Goal: Task Accomplishment & Management: Manage account settings

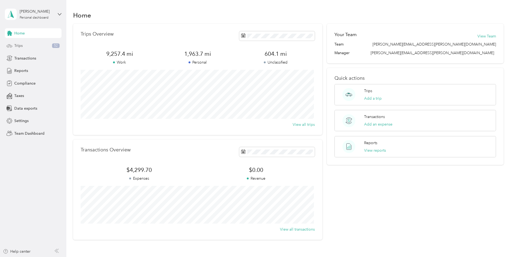
click at [19, 49] on div "Trips 52" at bounding box center [33, 46] width 57 height 10
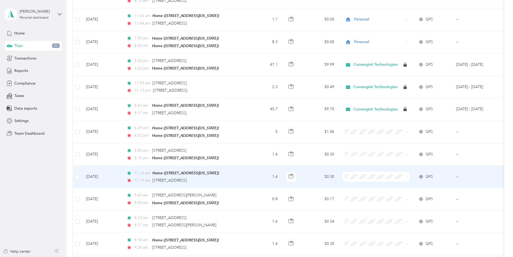
scroll to position [297, 0]
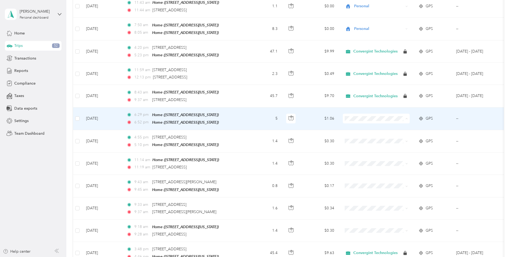
click at [364, 134] on span "Personal" at bounding box center [381, 135] width 50 height 6
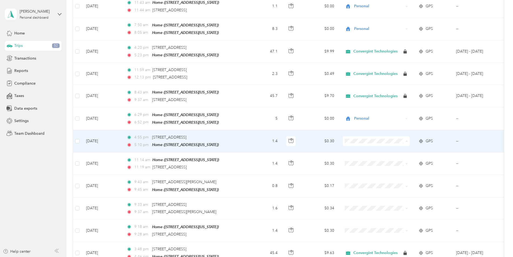
click at [378, 158] on span "Personal" at bounding box center [381, 158] width 50 height 6
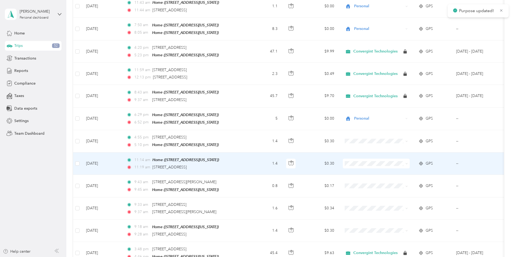
click at [369, 159] on span at bounding box center [376, 164] width 67 height 10
click at [367, 180] on span "Personal" at bounding box center [381, 180] width 50 height 6
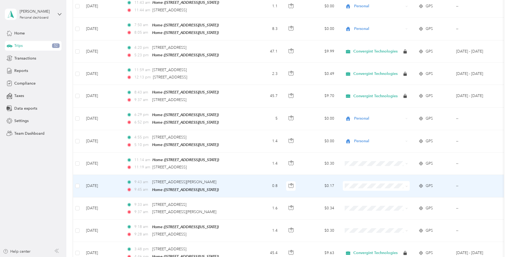
click at [371, 201] on span "Personal" at bounding box center [381, 202] width 50 height 6
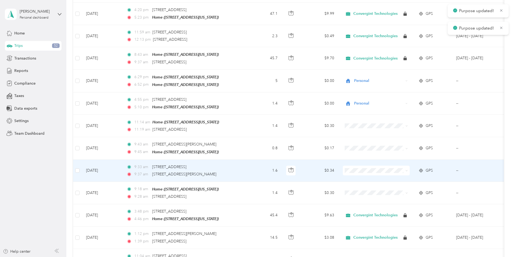
scroll to position [378, 0]
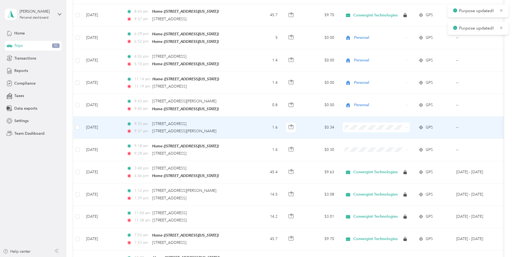
click at [366, 141] on span "Personal" at bounding box center [381, 143] width 50 height 6
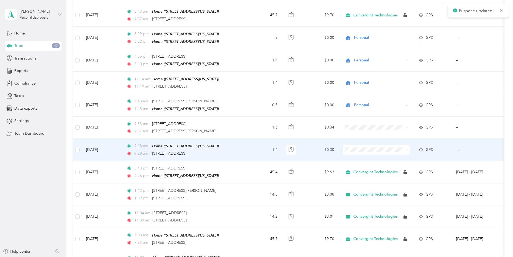
click at [367, 166] on span "Personal" at bounding box center [381, 165] width 50 height 6
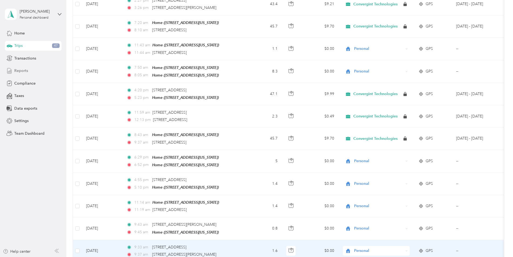
scroll to position [162, 0]
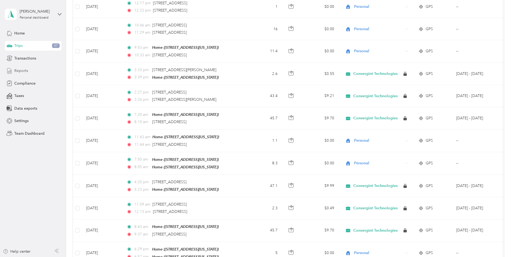
click at [29, 74] on div "Reports" at bounding box center [33, 71] width 57 height 10
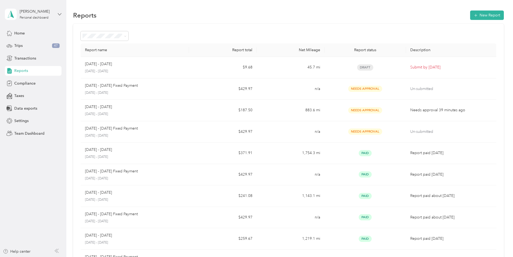
click at [59, 15] on icon at bounding box center [59, 14] width 3 height 2
click at [34, 44] on div "Team dashboard" at bounding box center [24, 44] width 29 height 6
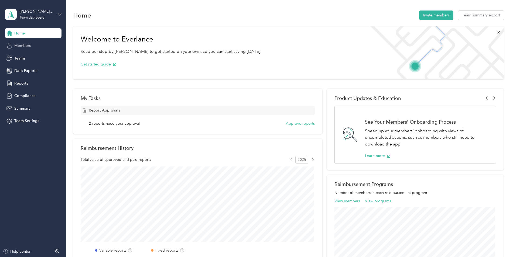
click at [40, 46] on div "Members" at bounding box center [33, 46] width 57 height 10
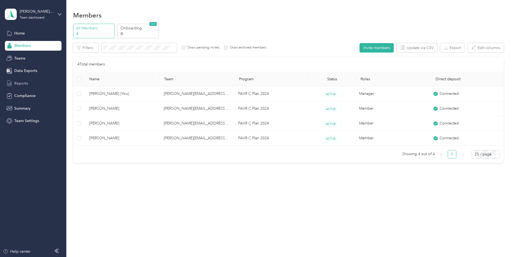
click at [28, 85] on div "Reports" at bounding box center [33, 84] width 57 height 10
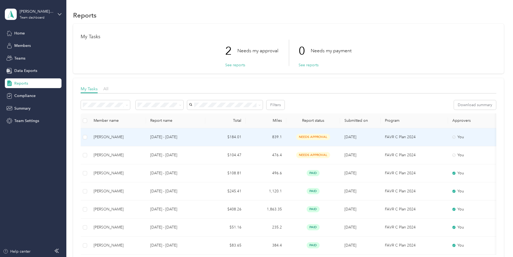
click at [199, 140] on p "[DATE] - [DATE]" at bounding box center [175, 137] width 51 height 6
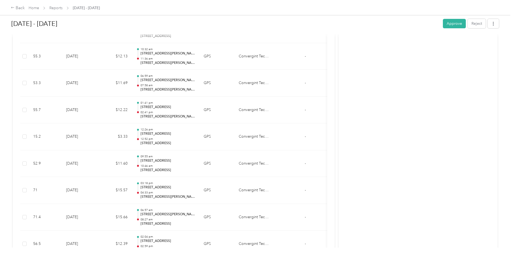
scroll to position [177, 0]
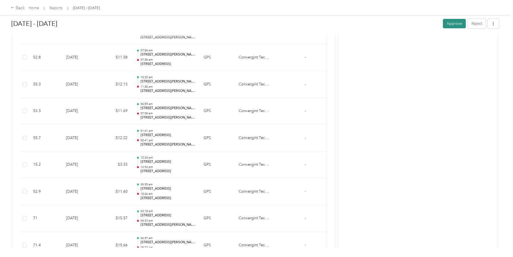
click at [449, 26] on button "Approve" at bounding box center [454, 23] width 23 height 9
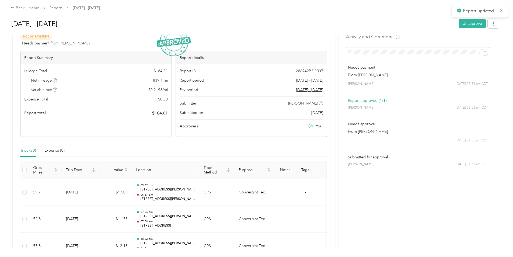
scroll to position [0, 0]
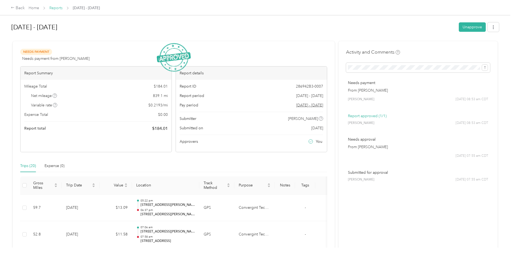
click at [57, 8] on link "Reports" at bounding box center [55, 8] width 13 height 5
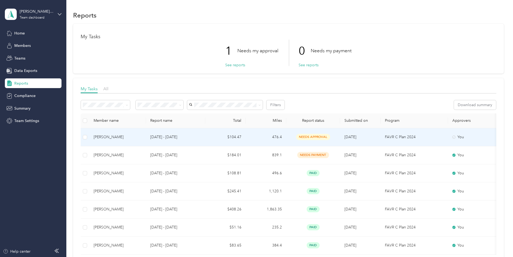
click at [109, 137] on div "[PERSON_NAME]" at bounding box center [118, 137] width 48 height 6
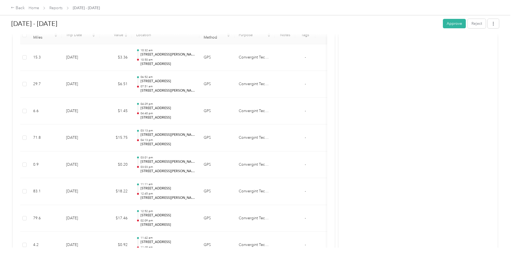
scroll to position [43, 0]
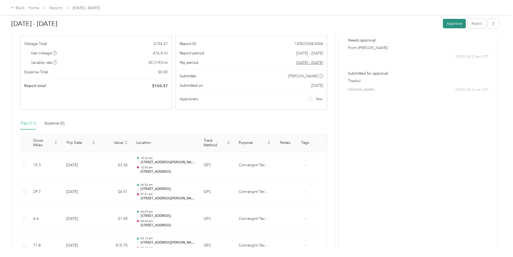
click at [448, 24] on button "Approve" at bounding box center [454, 23] width 23 height 9
